Goal: Information Seeking & Learning: Learn about a topic

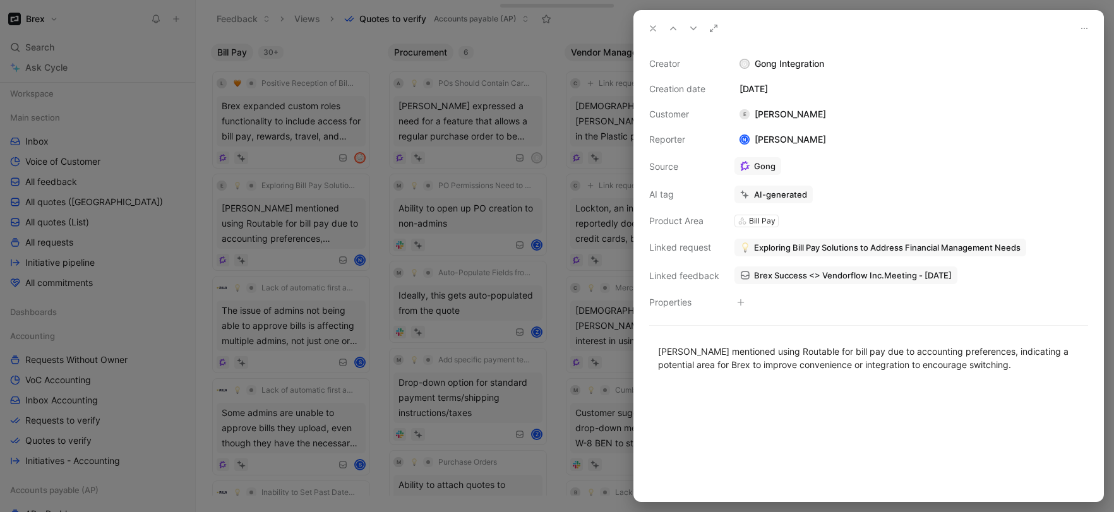
scroll to position [258, 0]
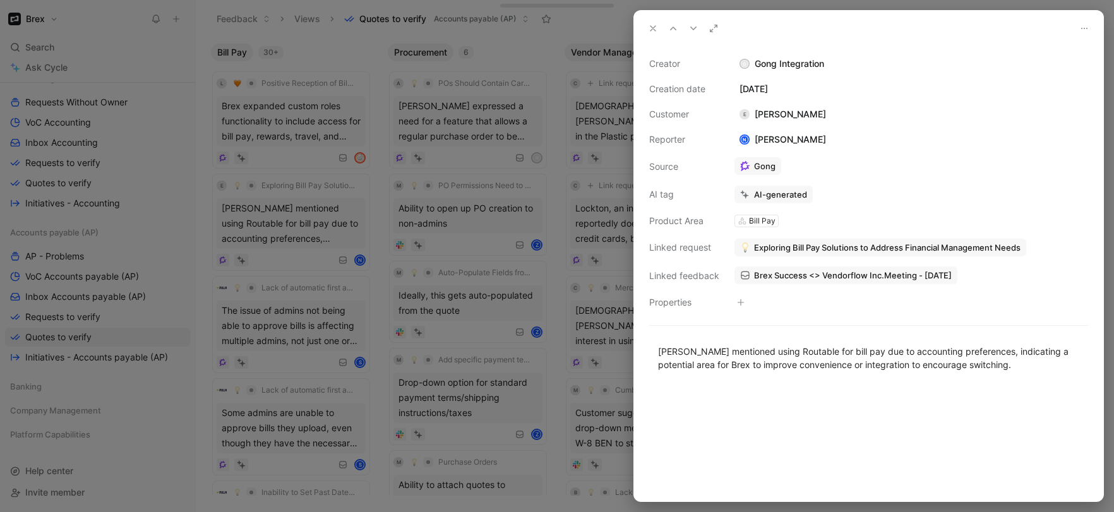
click at [508, 230] on div at bounding box center [557, 256] width 1114 height 512
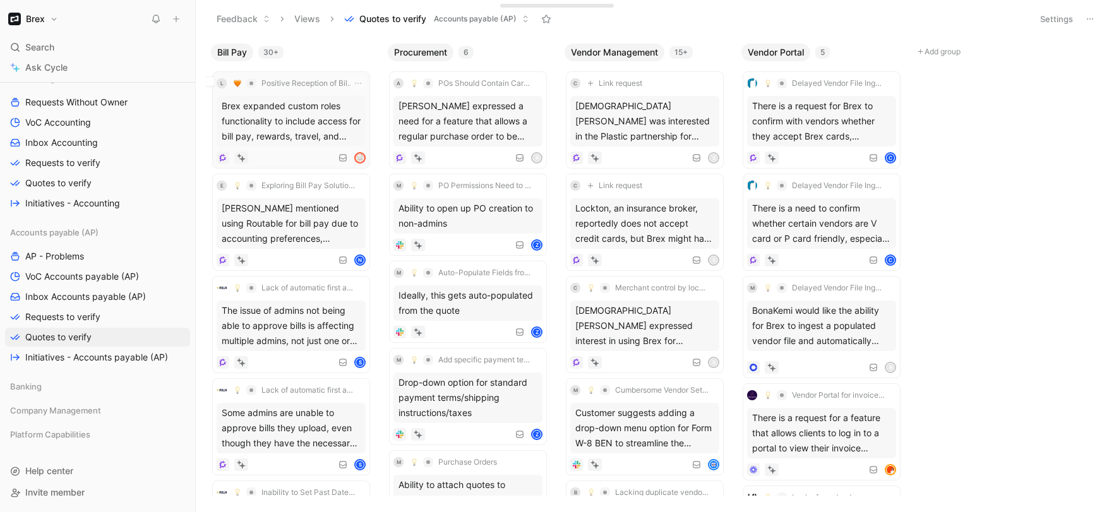
click at [347, 111] on div "Brex expanded custom roles functionality to include access for bill pay, reward…" at bounding box center [291, 121] width 149 height 51
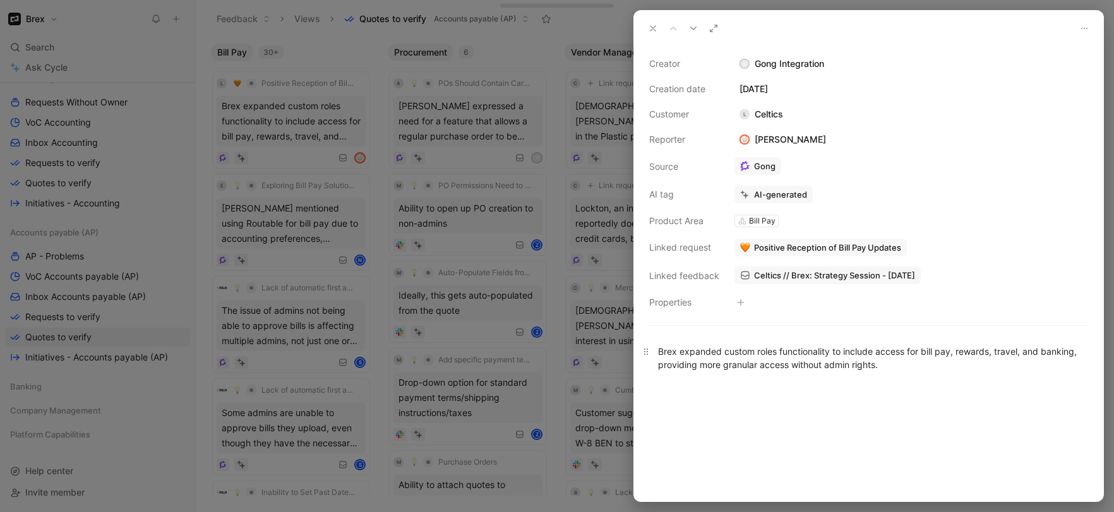
click at [838, 366] on div "Brex expanded custom roles functionality to include access for bill pay, reward…" at bounding box center [868, 358] width 421 height 27
click at [721, 356] on div "Brex expanded custom roles functionality to include access for bill pay, reward…" at bounding box center [868, 358] width 421 height 27
click at [754, 175] on button "Verify" at bounding box center [749, 172] width 44 height 18
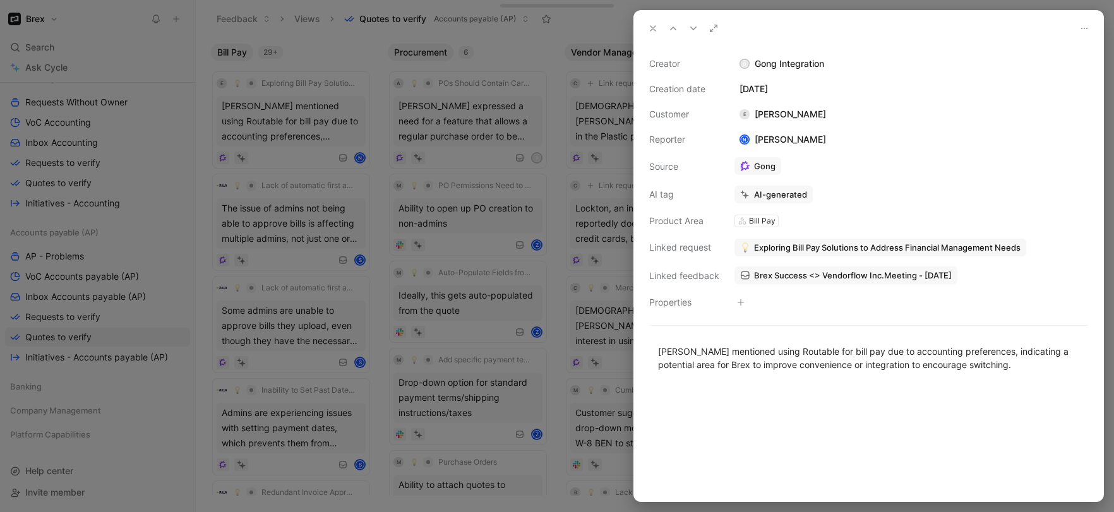
click at [773, 273] on span "Brex Success <> Vendorflow Inc.Meeting - [DATE]" at bounding box center [853, 275] width 198 height 11
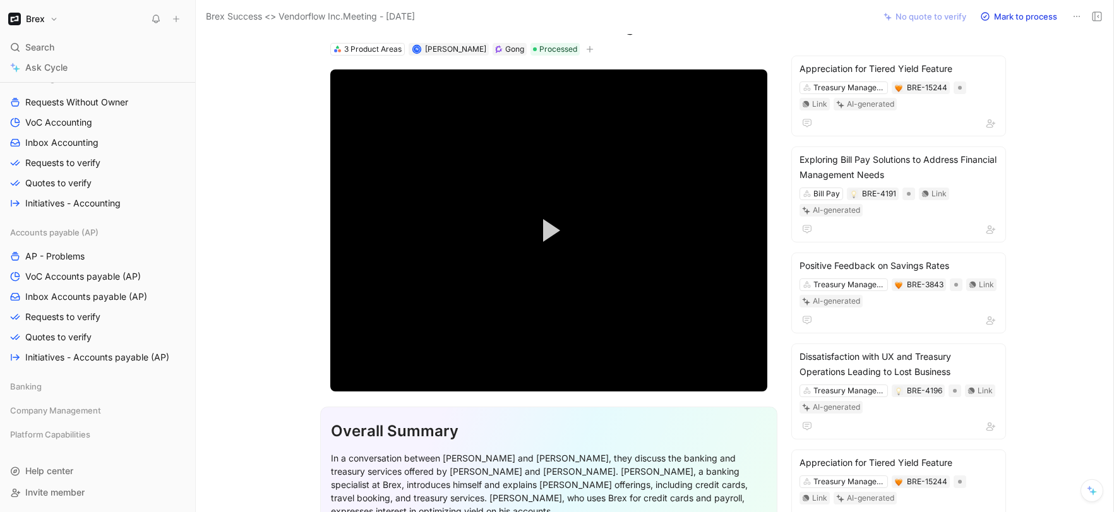
scroll to position [17, 0]
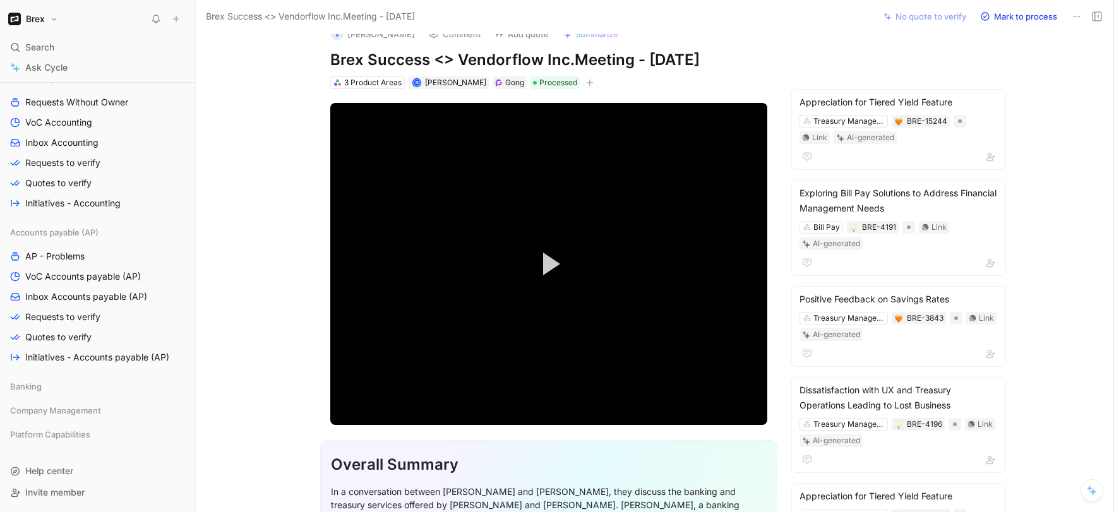
click at [1030, 298] on div "V [PERSON_NAME] Comment Add quote Summarize Brex Success <> Vendorflow Inc.Meet…" at bounding box center [655, 272] width 918 height 479
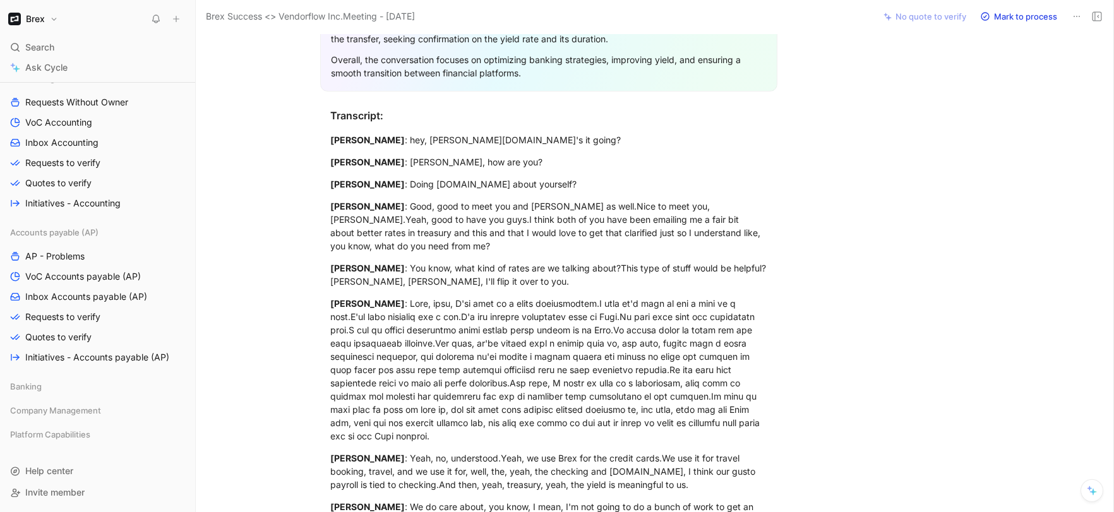
scroll to position [735, 0]
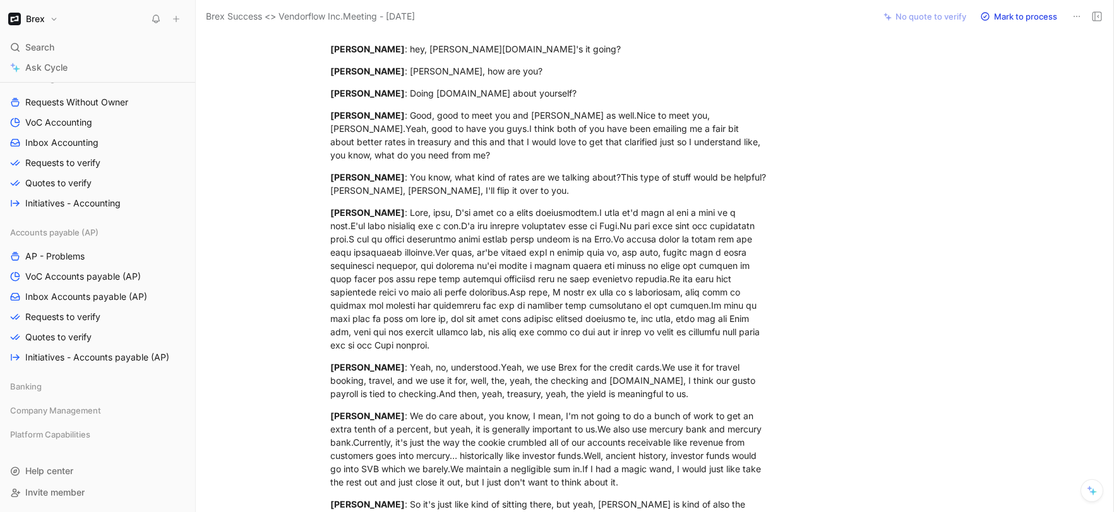
click at [1030, 298] on div "V [PERSON_NAME] Comment Add quote Summarize Brex Success <> Vendorflow Inc.Meet…" at bounding box center [655, 272] width 918 height 479
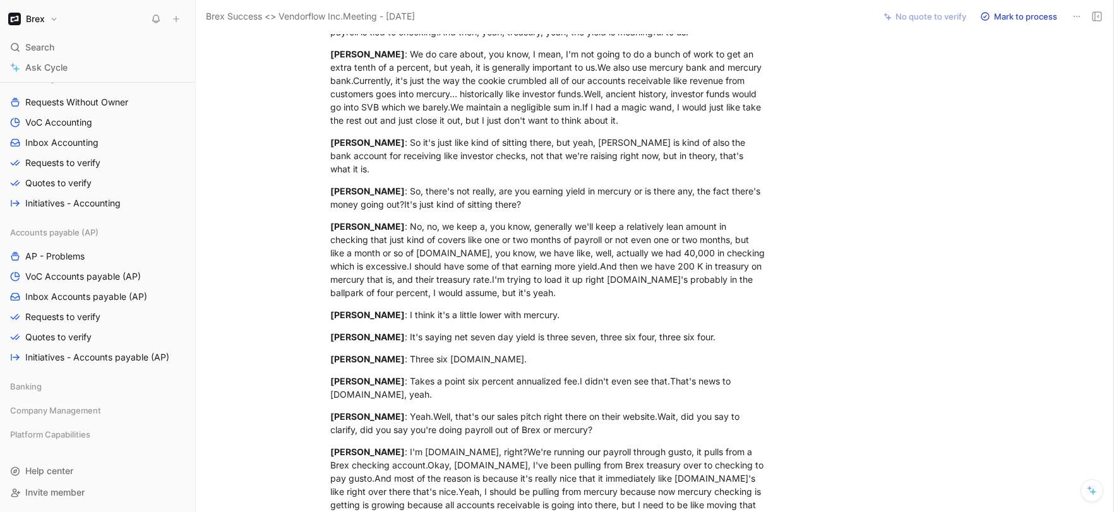
click at [1030, 298] on div "V [PERSON_NAME] Comment Add quote Summarize Brex Success <> Vendorflow Inc.Meet…" at bounding box center [655, 272] width 918 height 479
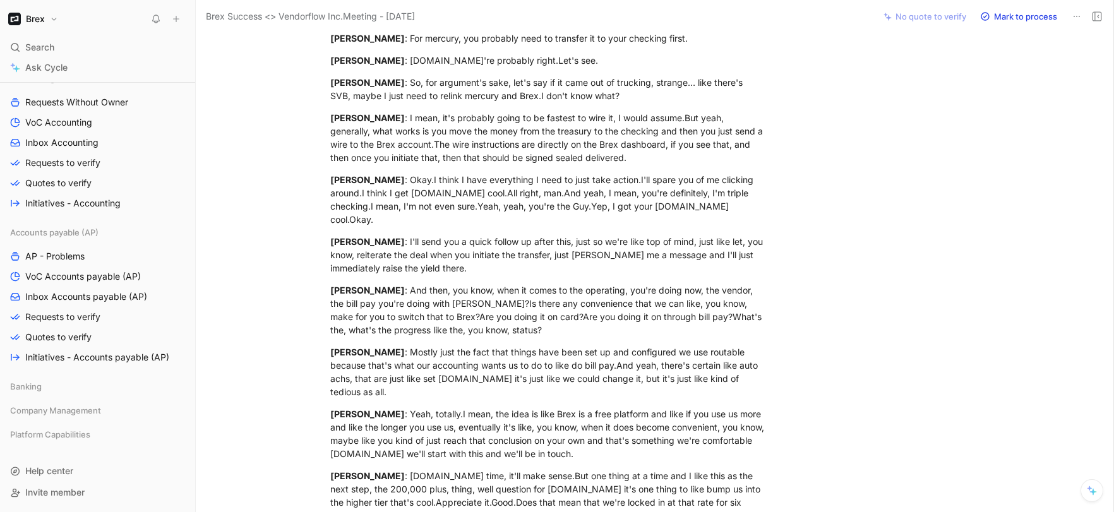
click at [1030, 298] on div "V [PERSON_NAME] Comment Add quote Summarize Brex Success <> Vendorflow Inc.Meet…" at bounding box center [655, 272] width 918 height 479
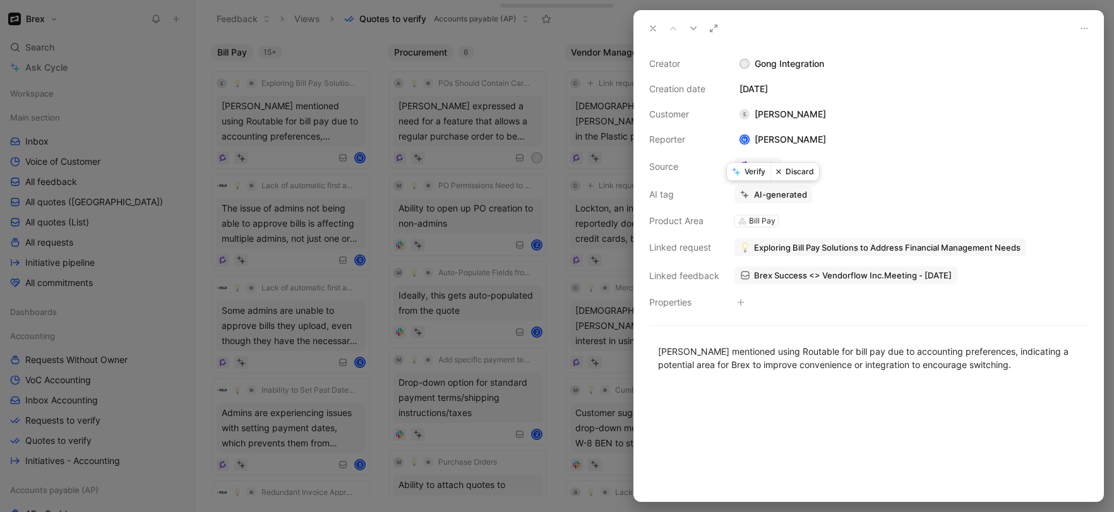
click at [790, 171] on button "Discard" at bounding box center [795, 172] width 49 height 18
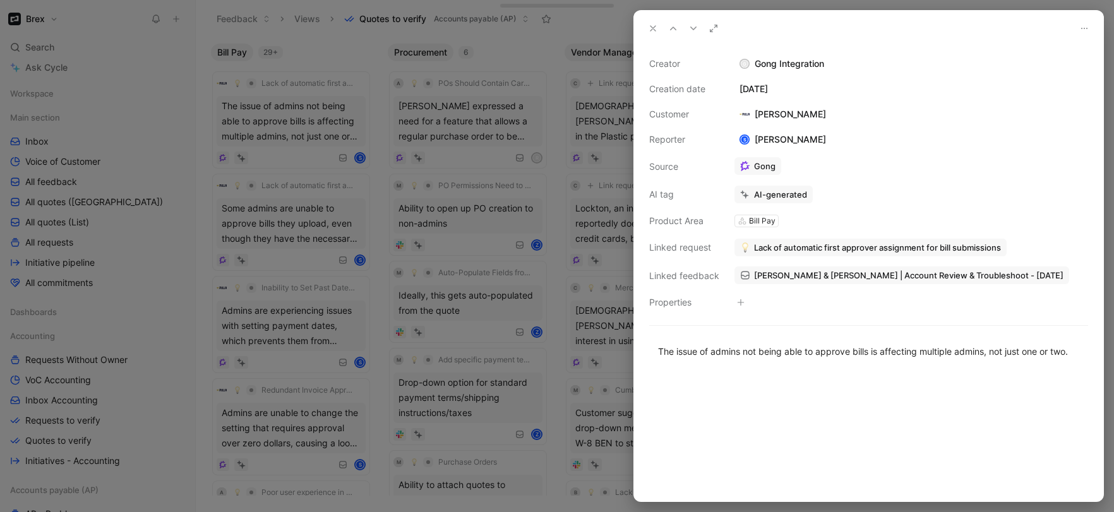
click at [802, 279] on span "Rilla & Brex | Account Review & Troubleshoot - 8/22/2025" at bounding box center [909, 275] width 310 height 11
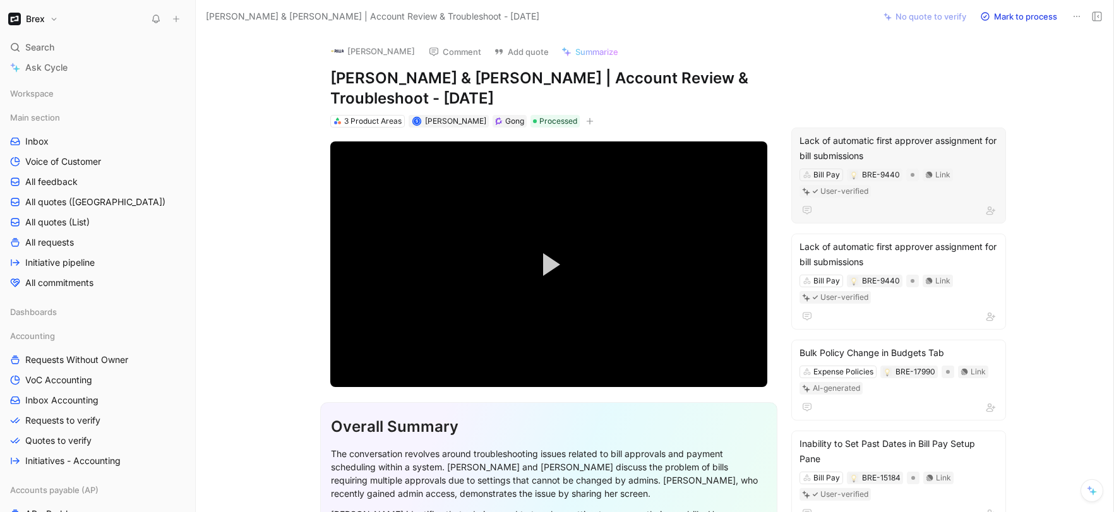
click at [986, 146] on div "Lack of automatic first approver assignment for bill submissions Bill Pay BRE-9…" at bounding box center [898, 176] width 215 height 96
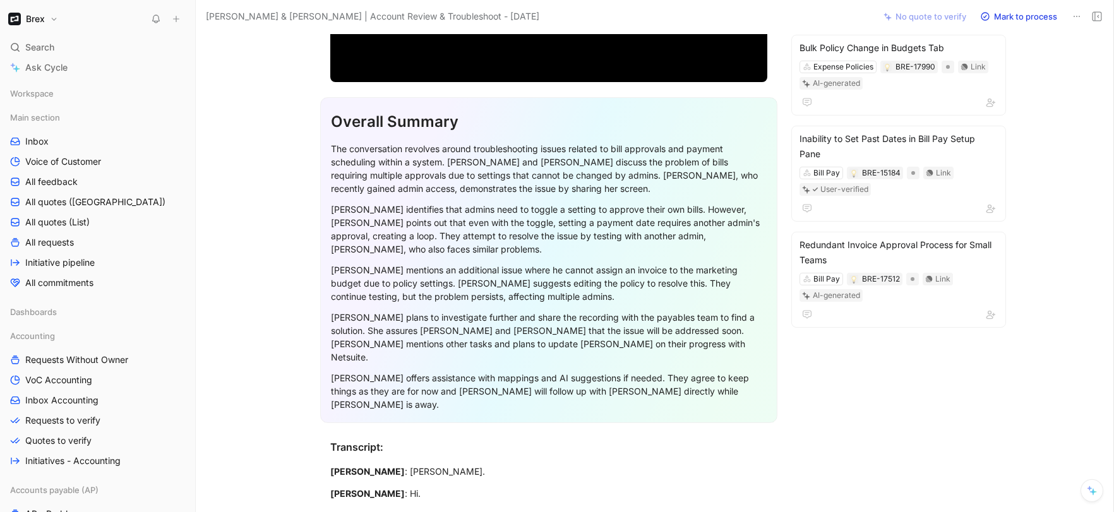
scroll to position [442, 0]
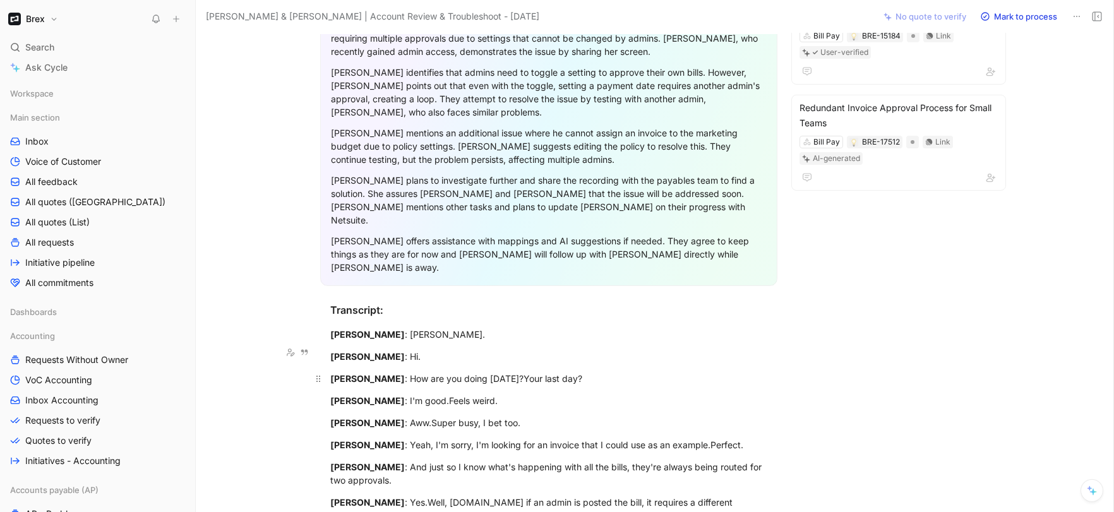
click at [527, 372] on div "Sara Hussan : How are you doing today?Your last day?" at bounding box center [548, 378] width 437 height 13
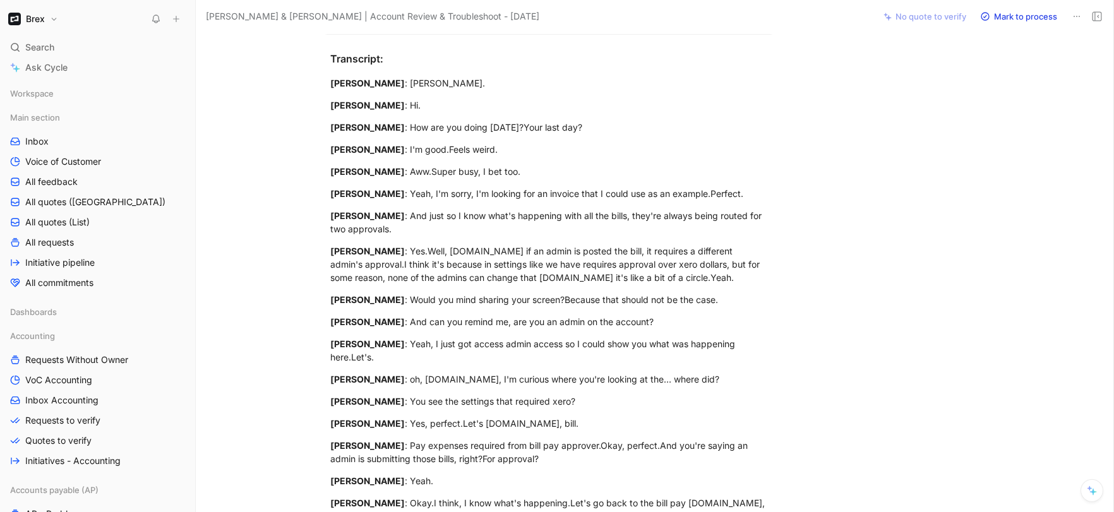
scroll to position [694, 0]
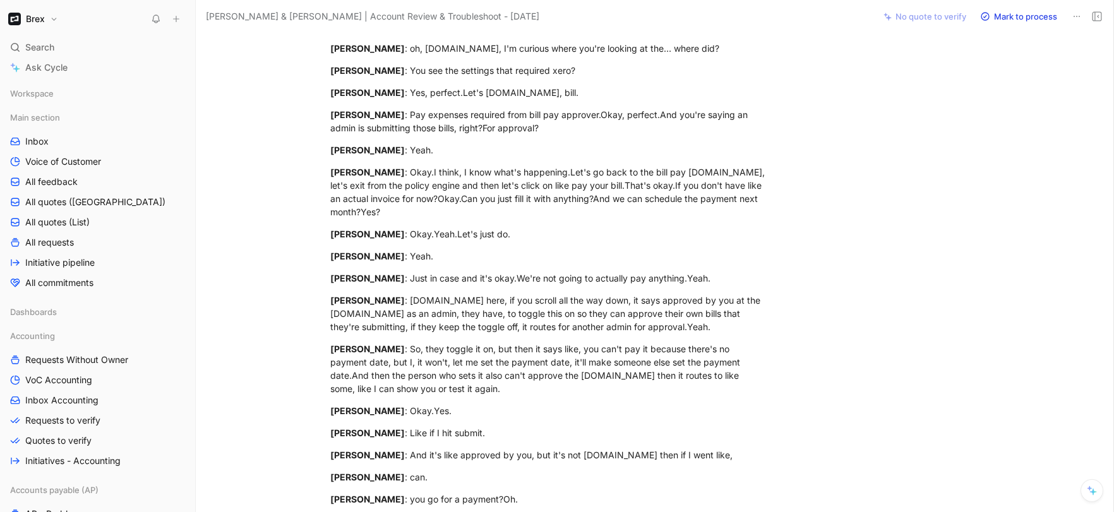
scroll to position [1026, 0]
drag, startPoint x: 676, startPoint y: 304, endPoint x: 682, endPoint y: 280, distance: 25.3
click at [682, 337] on p "Risha Chada : So, they toggle it on, but then it says like, you can't pay it be…" at bounding box center [548, 367] width 485 height 61
click at [748, 341] on div "Risha Chada : So, they toggle it on, but then it says like, you can't pay it be…" at bounding box center [548, 367] width 437 height 53
click at [766, 443] on p "Risha Chada : And it's like approved by you, but it's not scheduled.Yeah.So the…" at bounding box center [548, 453] width 485 height 21
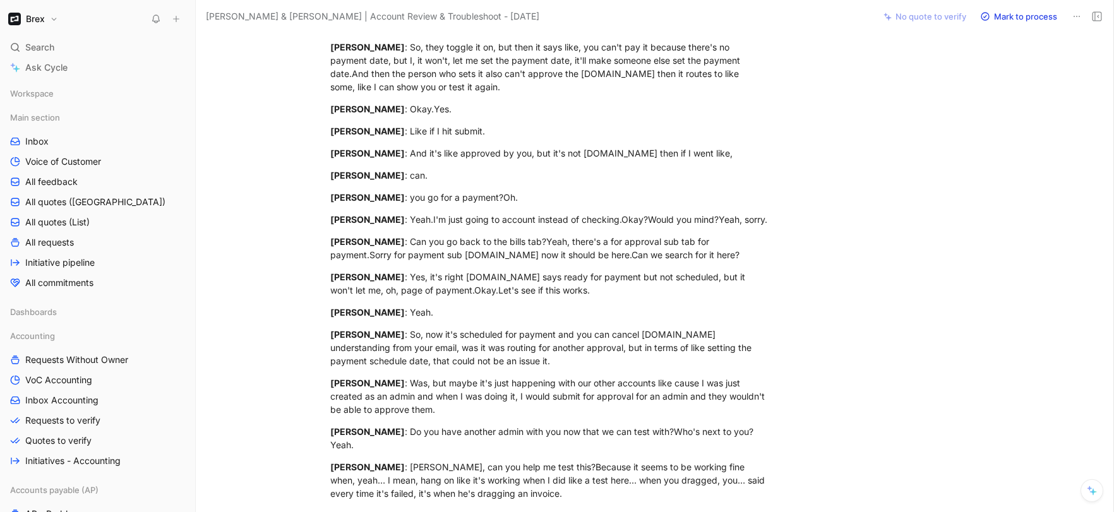
scroll to position [1333, 0]
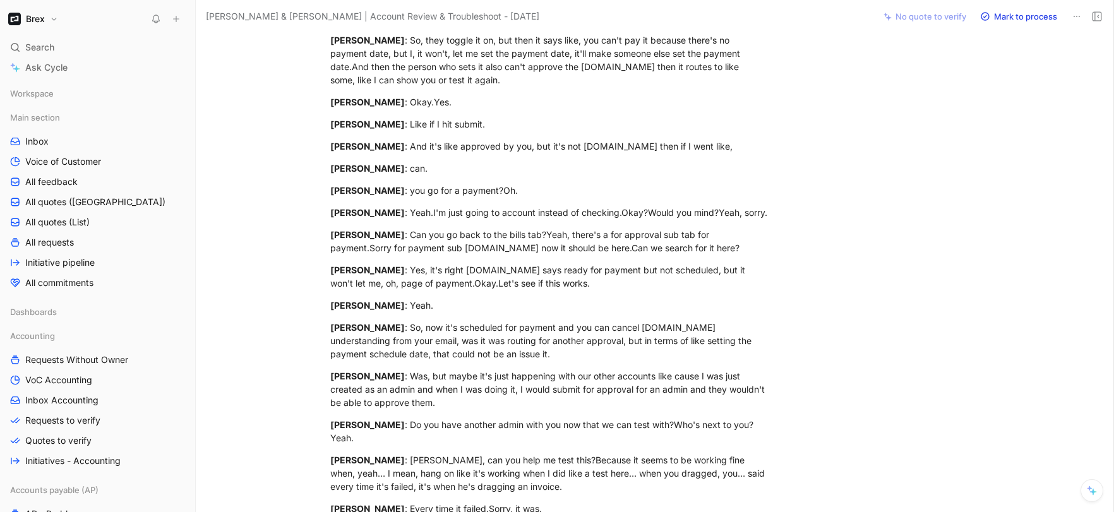
click at [897, 337] on div "Risha Comment Add quote Summarize Rilla & Brex | Account Review & Troubleshoot …" at bounding box center [655, 272] width 918 height 479
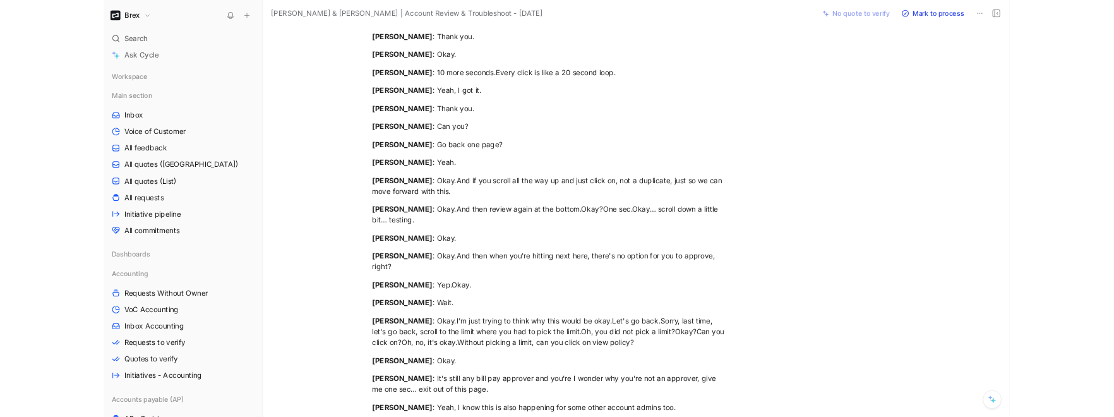
scroll to position [2685, 0]
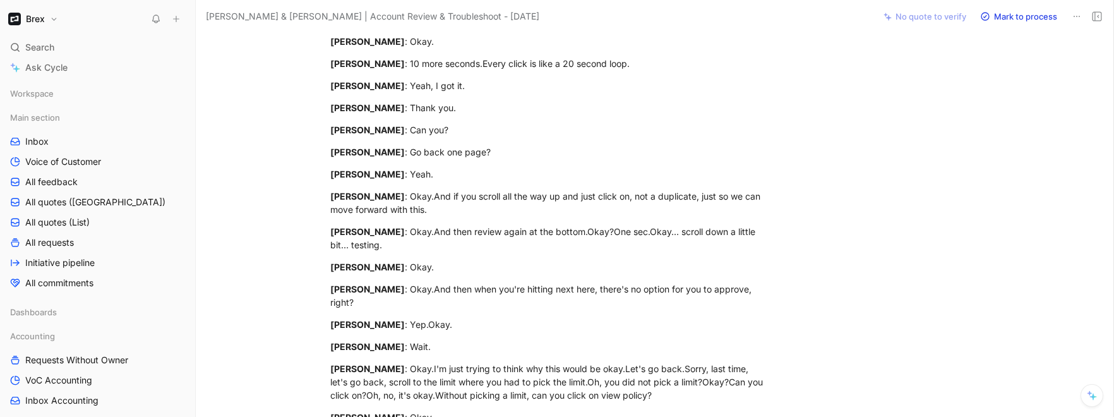
click at [903, 129] on div "Risha Comment Add quote Summarize Rilla & Brex | Account Review & Troubleshoot …" at bounding box center [655, 225] width 918 height 384
